Goal: Information Seeking & Learning: Learn about a topic

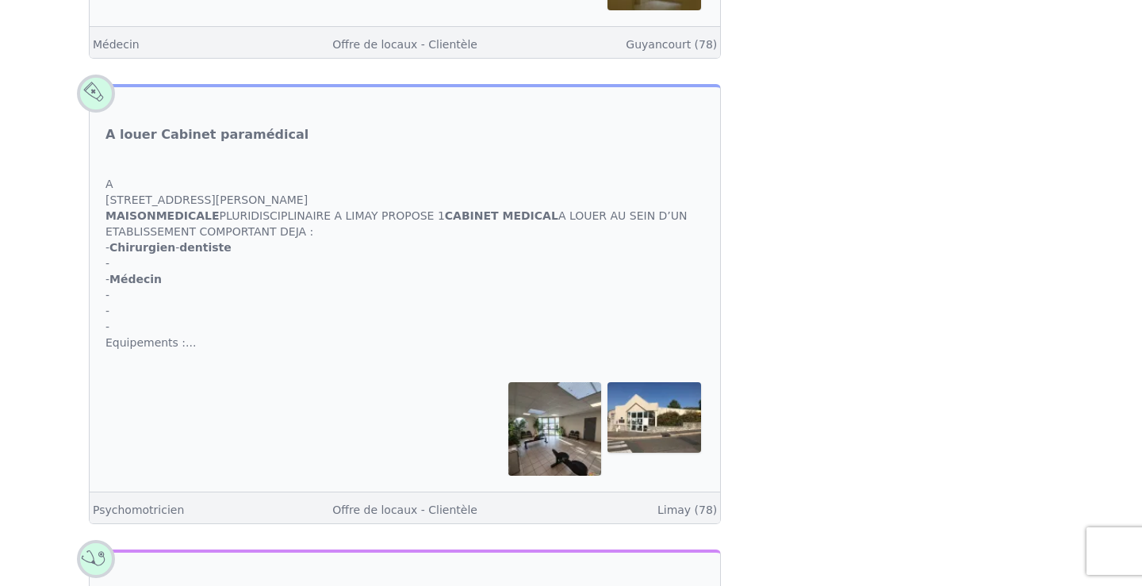
scroll to position [1215, 0]
click at [561, 393] on img at bounding box center [555, 431] width 94 height 94
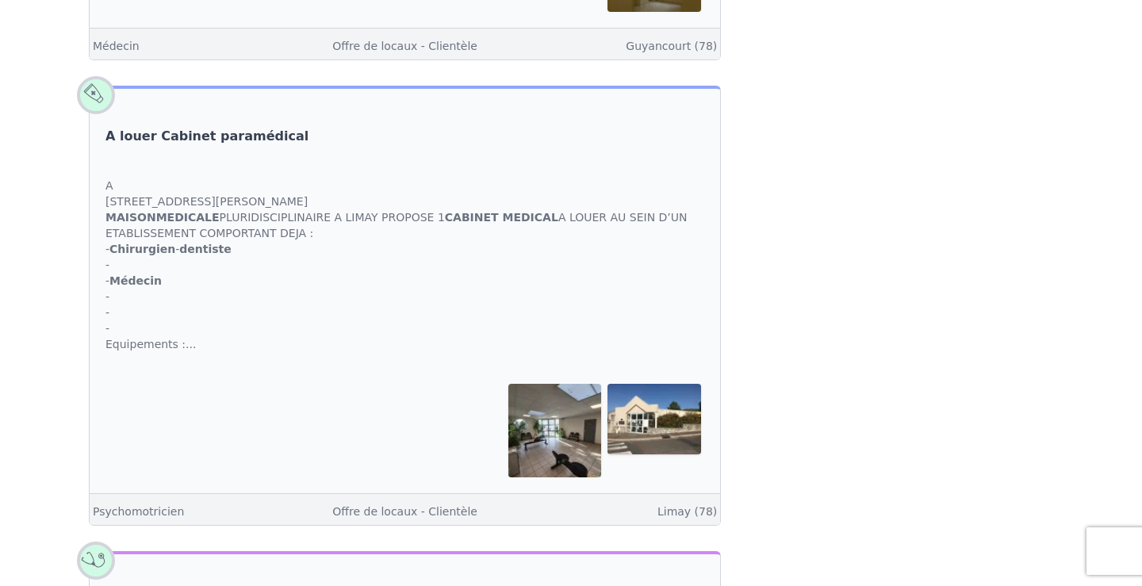
click at [181, 127] on link "A louer Cabinet paramédical" at bounding box center [206, 136] width 203 height 19
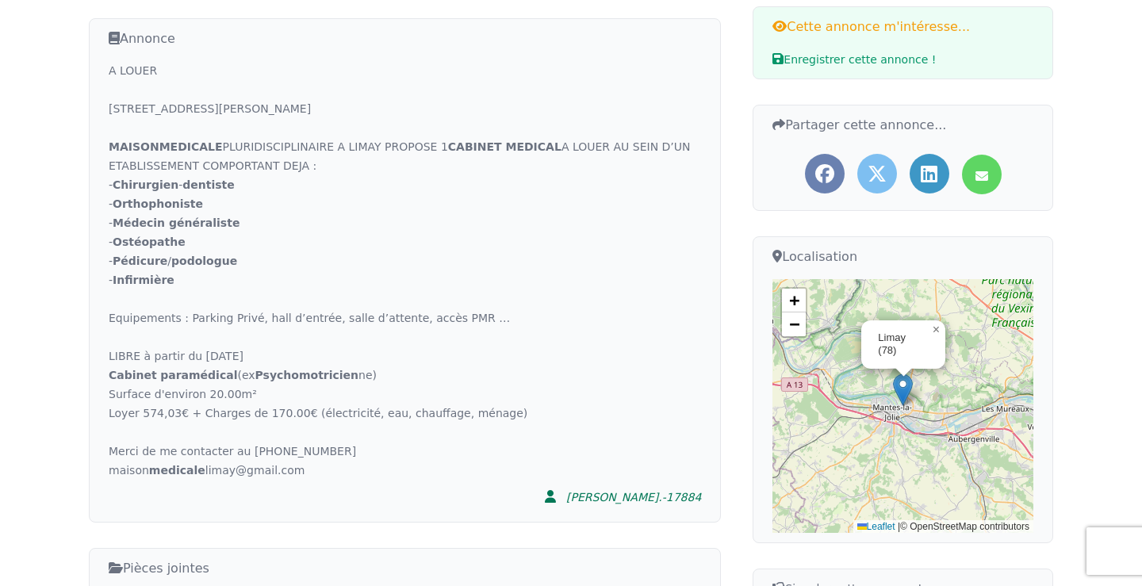
scroll to position [339, 0]
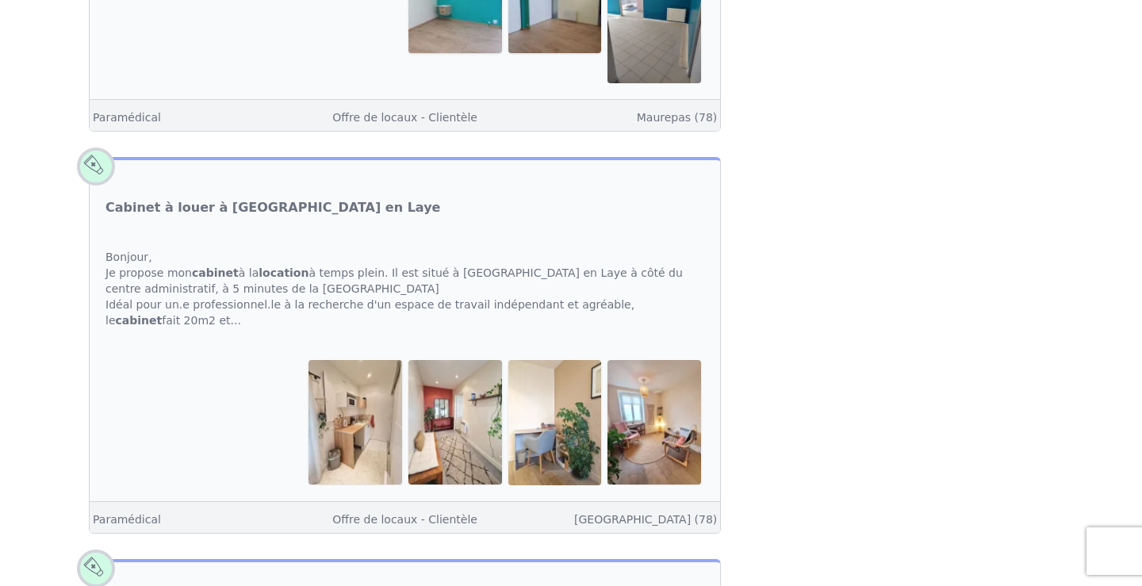
scroll to position [3911, 0]
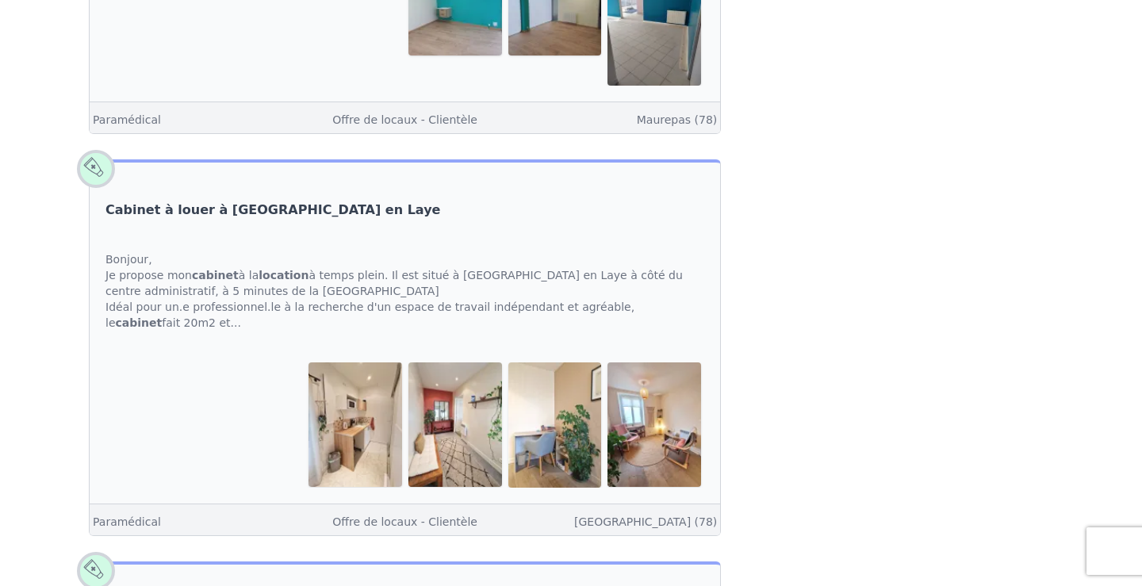
click at [274, 201] on link "Cabinet à louer à [GEOGRAPHIC_DATA] en Laye" at bounding box center [272, 210] width 335 height 19
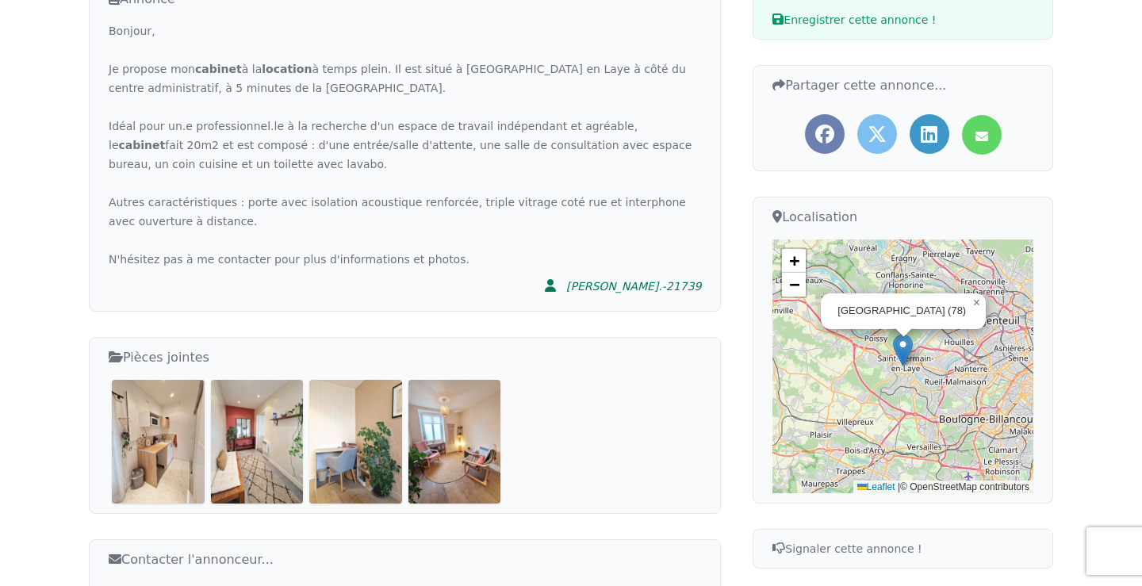
scroll to position [388, 0]
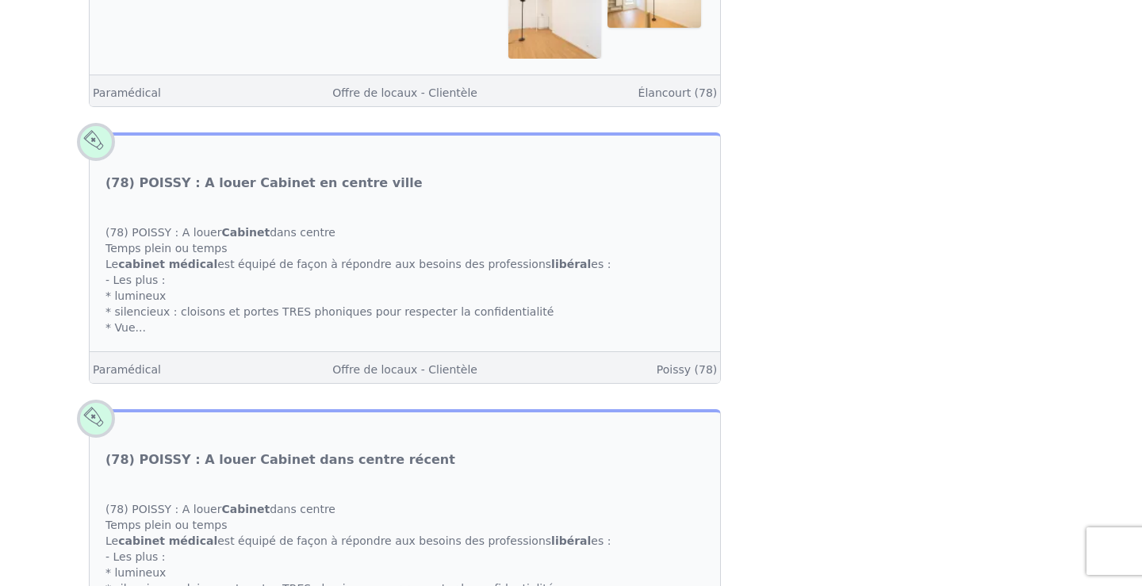
scroll to position [6313, 0]
click at [255, 172] on link "(78) POISSY : A louer Cabinet en centre ville" at bounding box center [263, 181] width 317 height 19
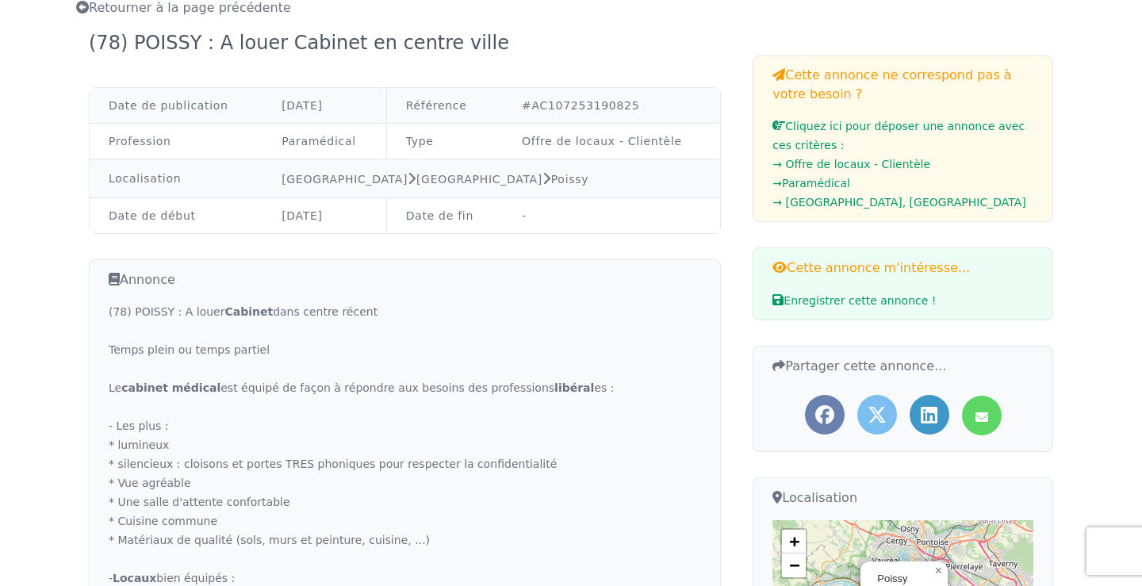
scroll to position [108, 0]
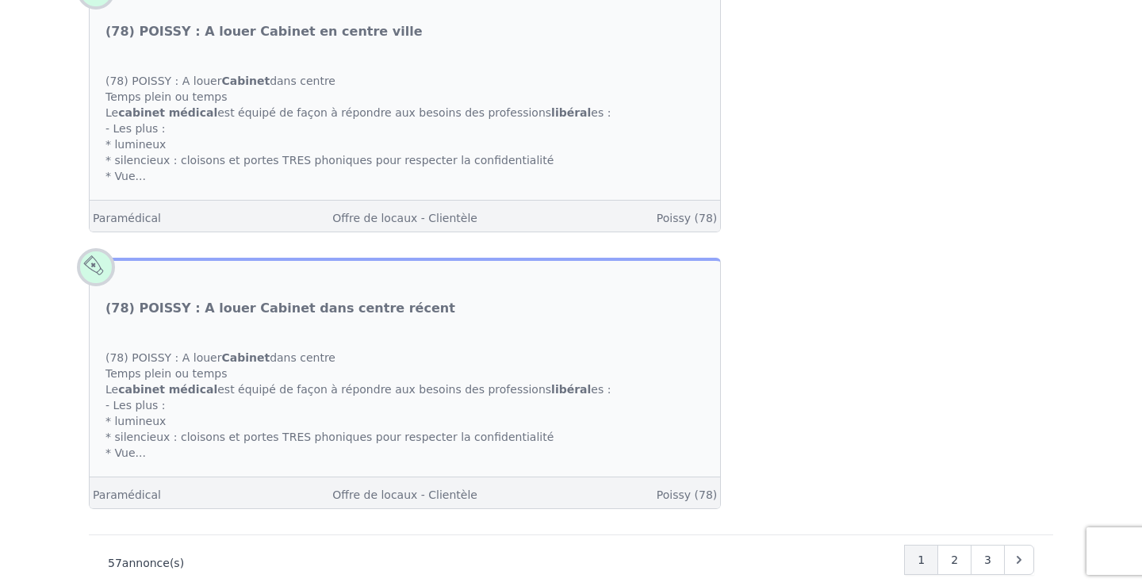
scroll to position [6498, 0]
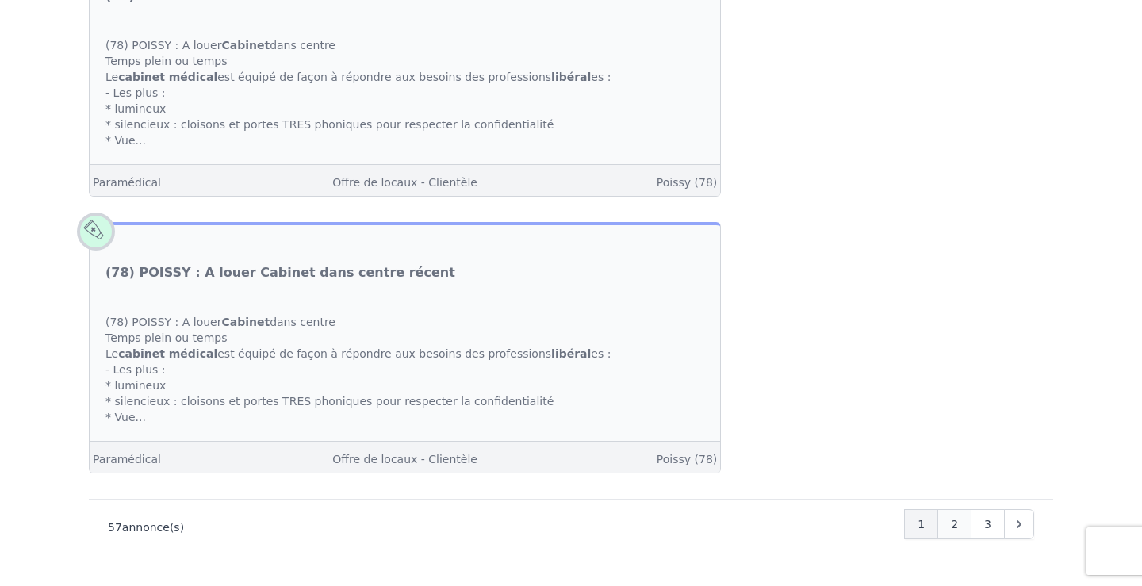
click at [961, 509] on div "2" at bounding box center [954, 524] width 34 height 30
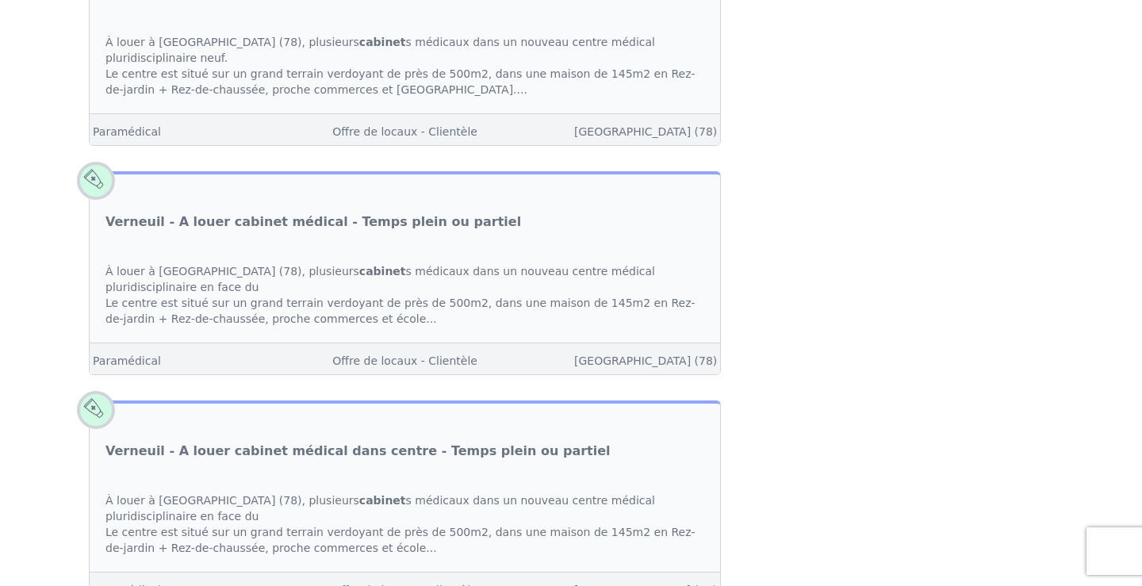
scroll to position [4861, 0]
click at [252, 214] on link "Verneuil - A louer cabinet médical - Temps plein ou partiel" at bounding box center [313, 223] width 416 height 19
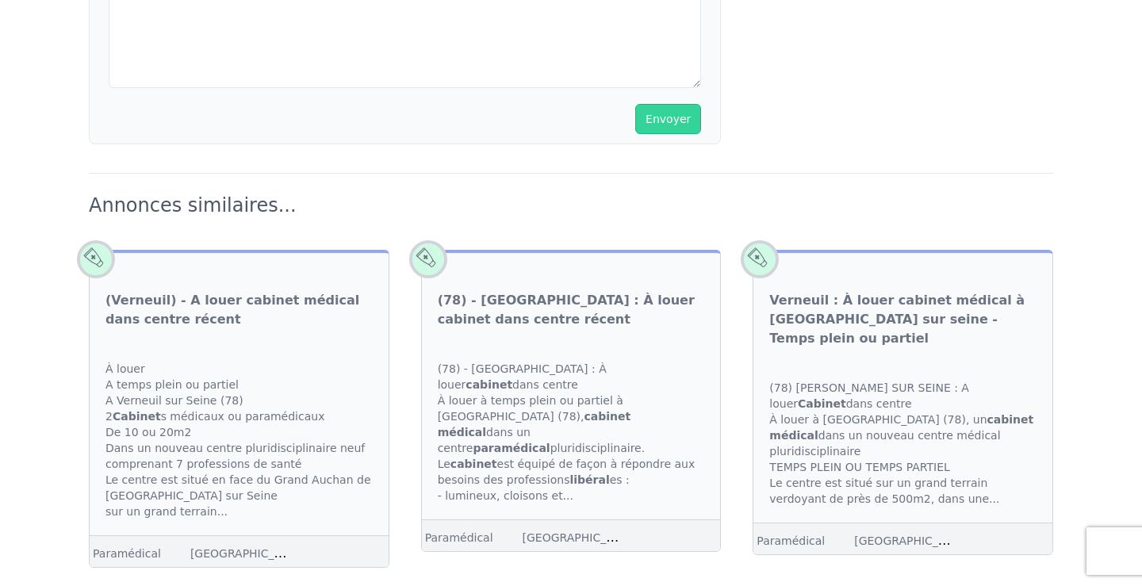
scroll to position [1333, 0]
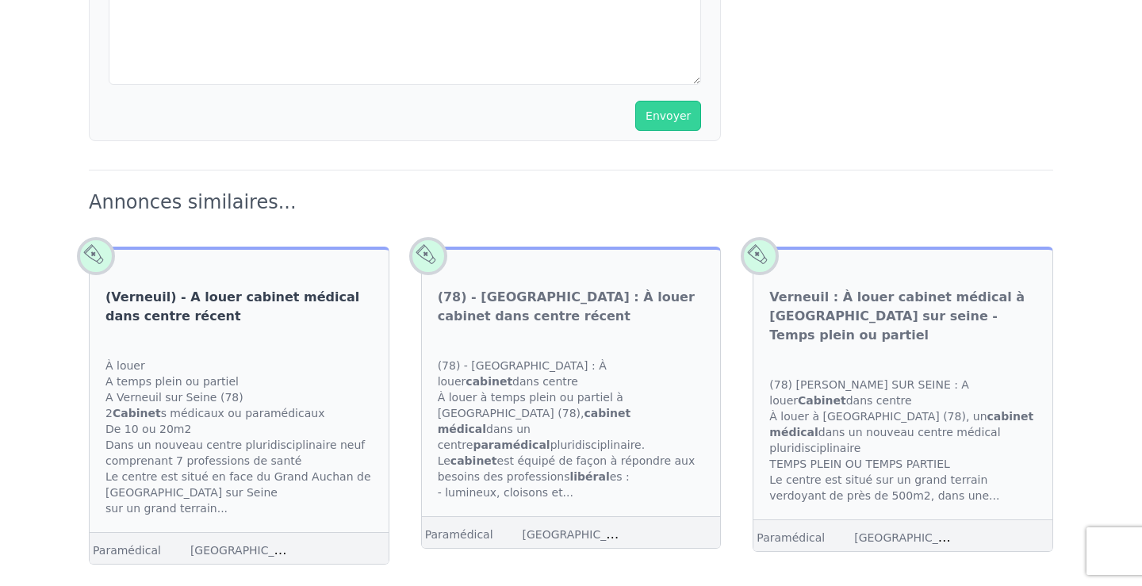
click at [196, 288] on link "(Verneuil) - A louer cabinet médical dans centre récent" at bounding box center [238, 307] width 267 height 38
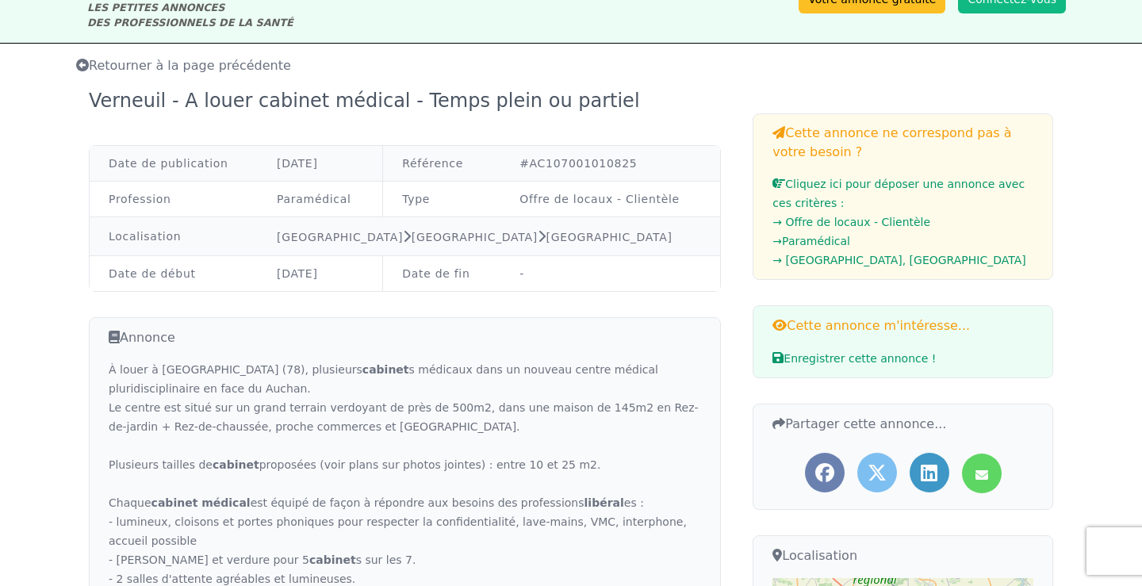
scroll to position [30, 0]
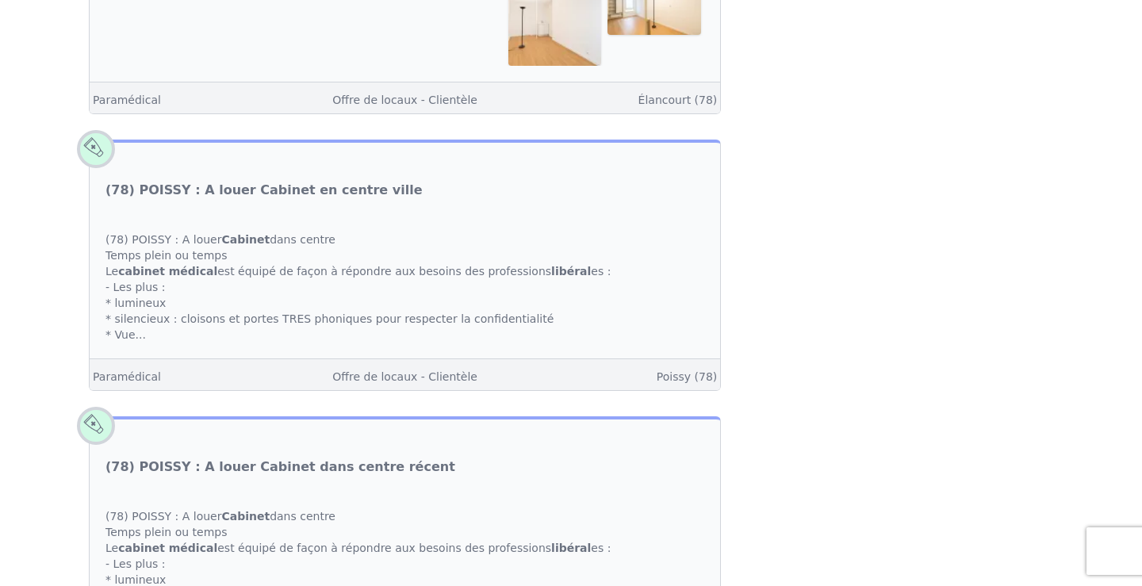
scroll to position [6498, 0]
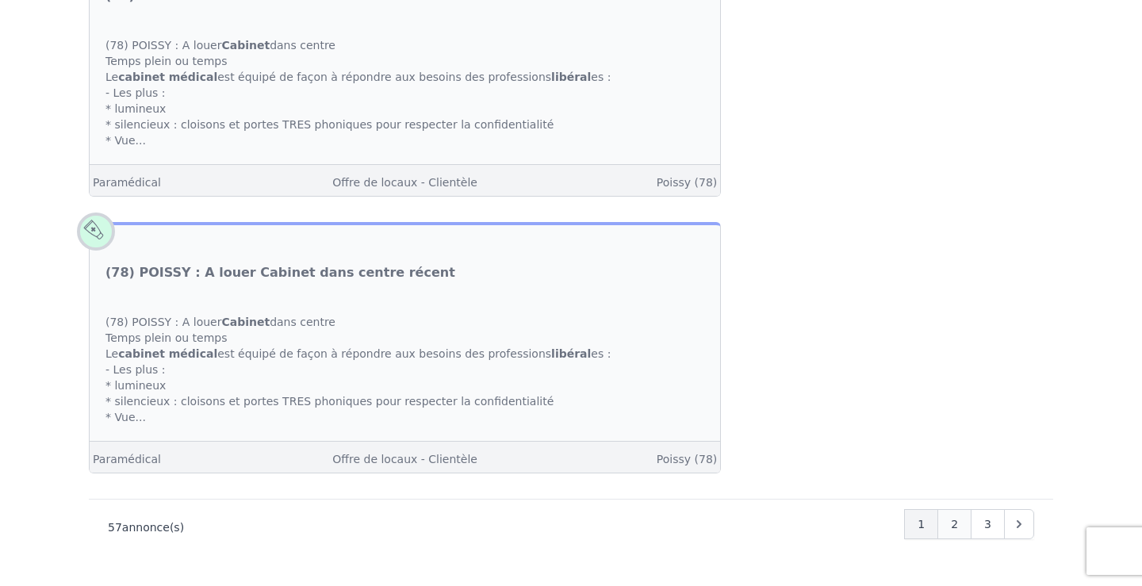
click at [960, 509] on div "2" at bounding box center [954, 524] width 34 height 30
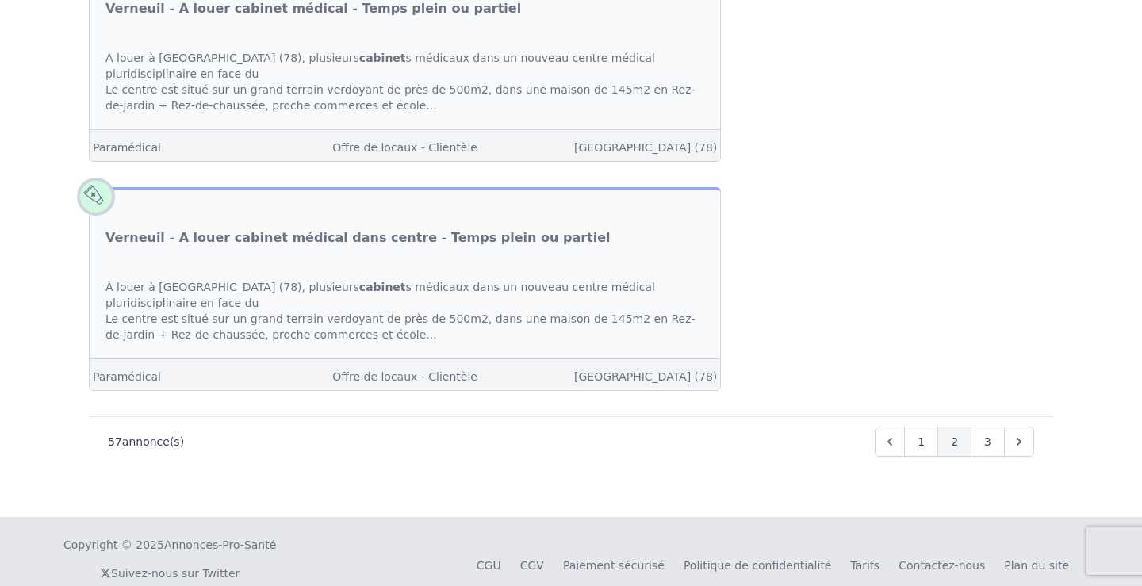
scroll to position [5092, 0]
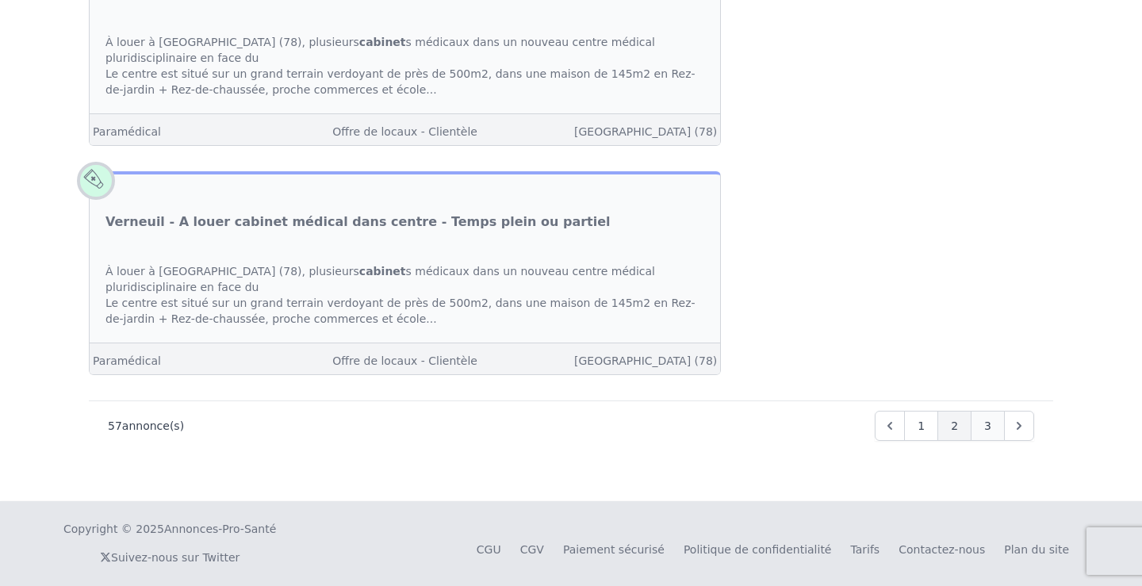
click at [998, 420] on div "3" at bounding box center [988, 426] width 34 height 30
